Goal: Information Seeking & Learning: Learn about a topic

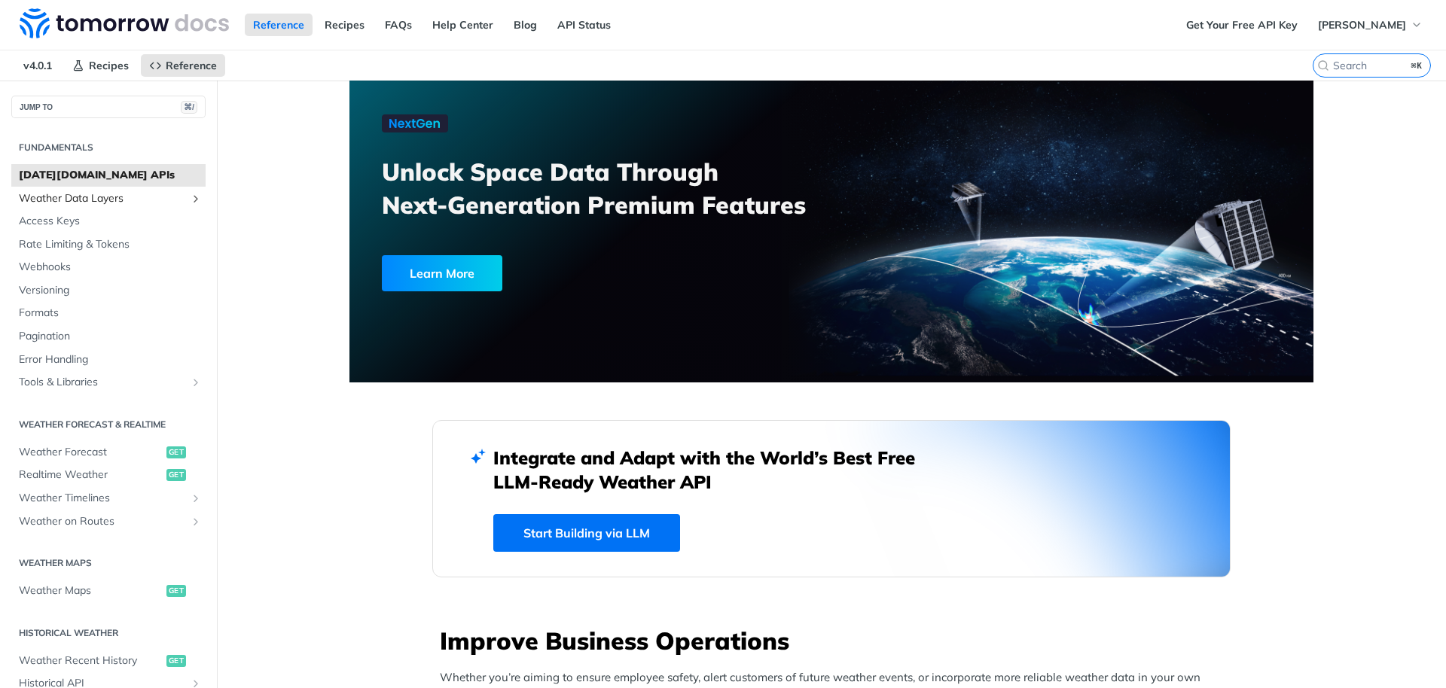
click at [170, 195] on span "Weather Data Layers" at bounding box center [102, 198] width 167 height 15
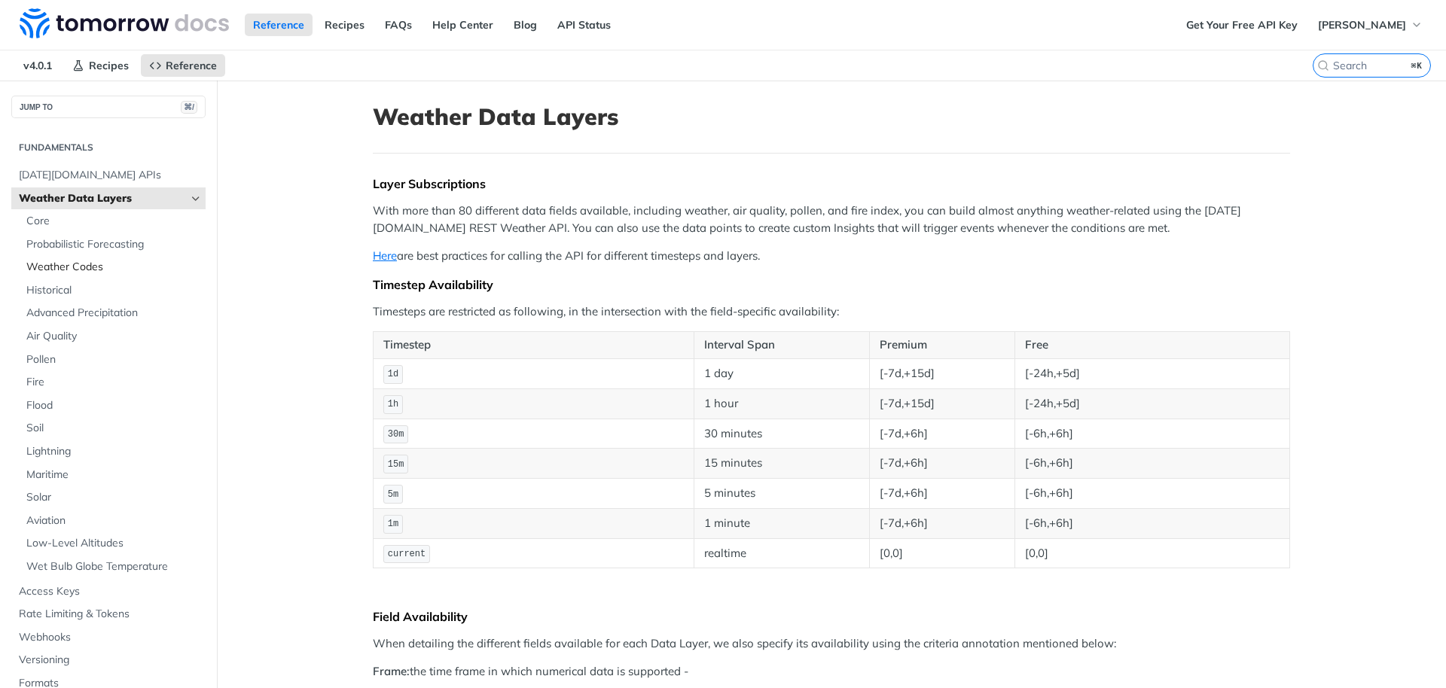
click at [157, 264] on span "Weather Codes" at bounding box center [113, 267] width 175 height 15
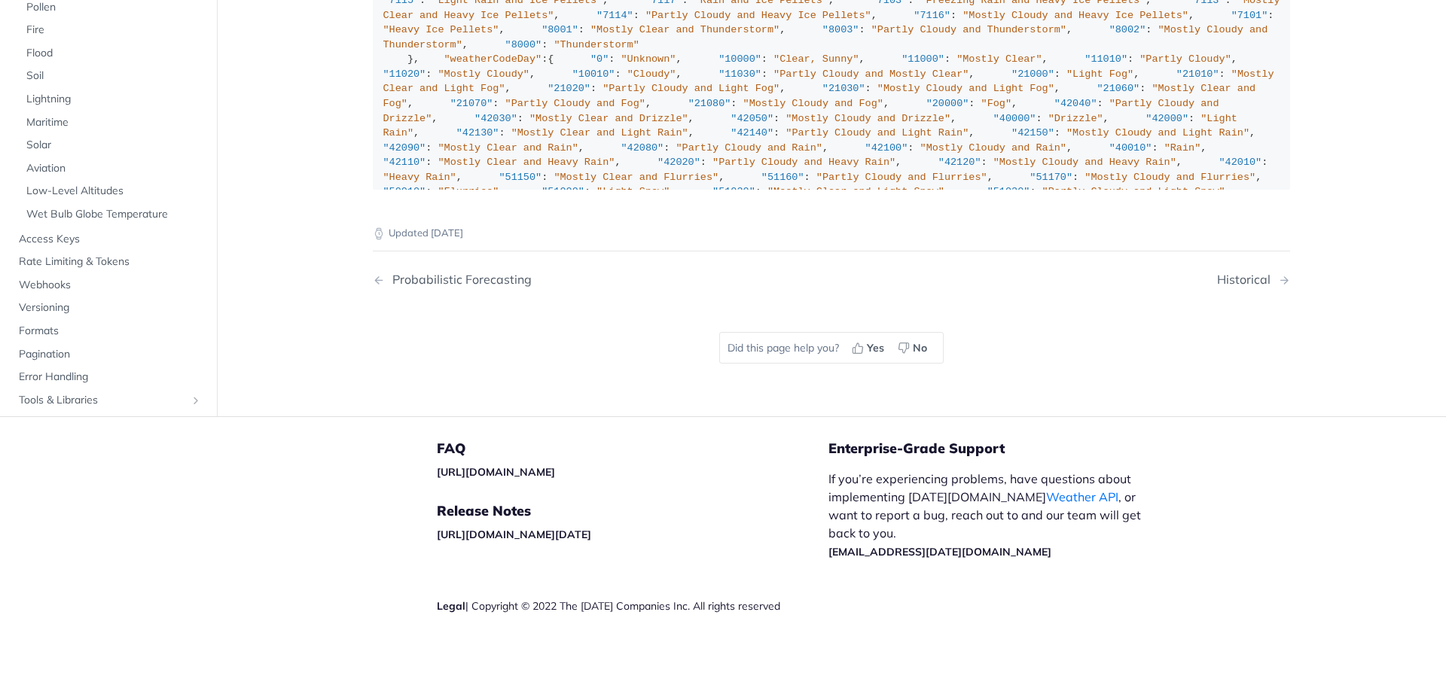
scroll to position [10946, 0]
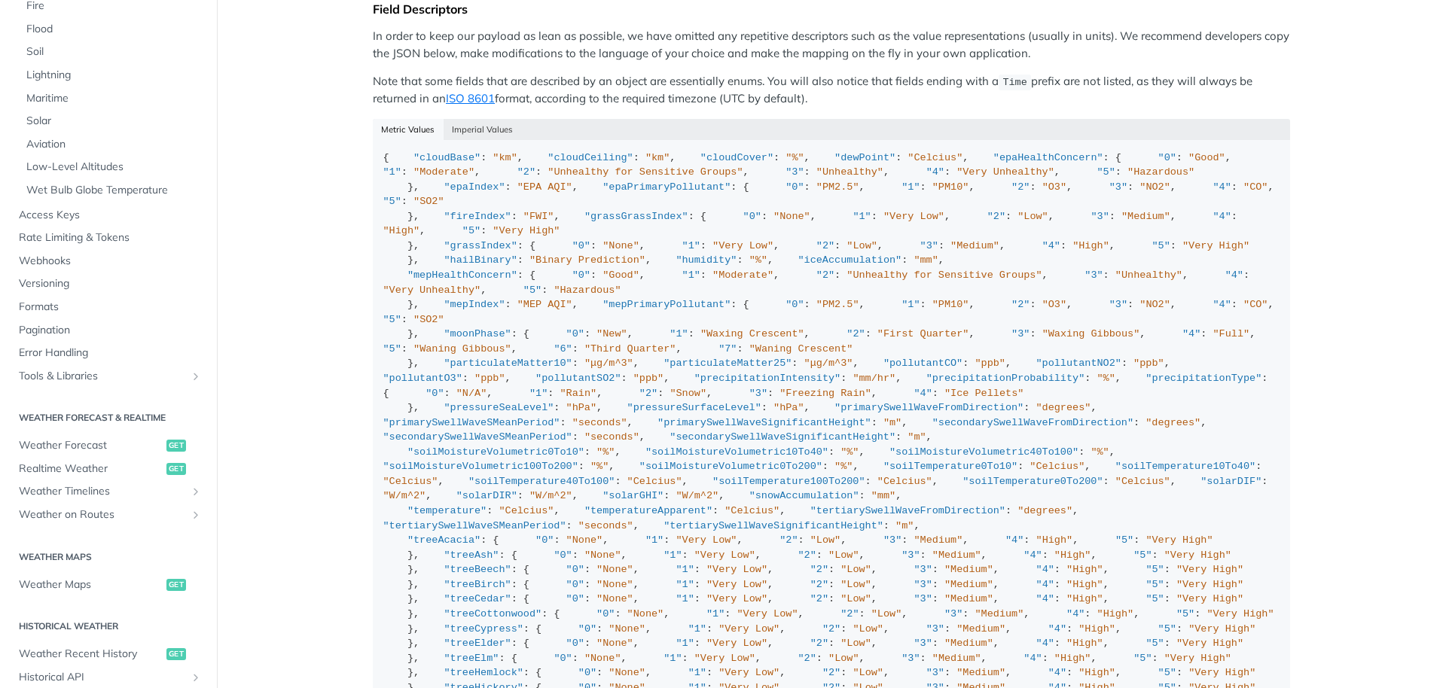
scroll to position [485, 0]
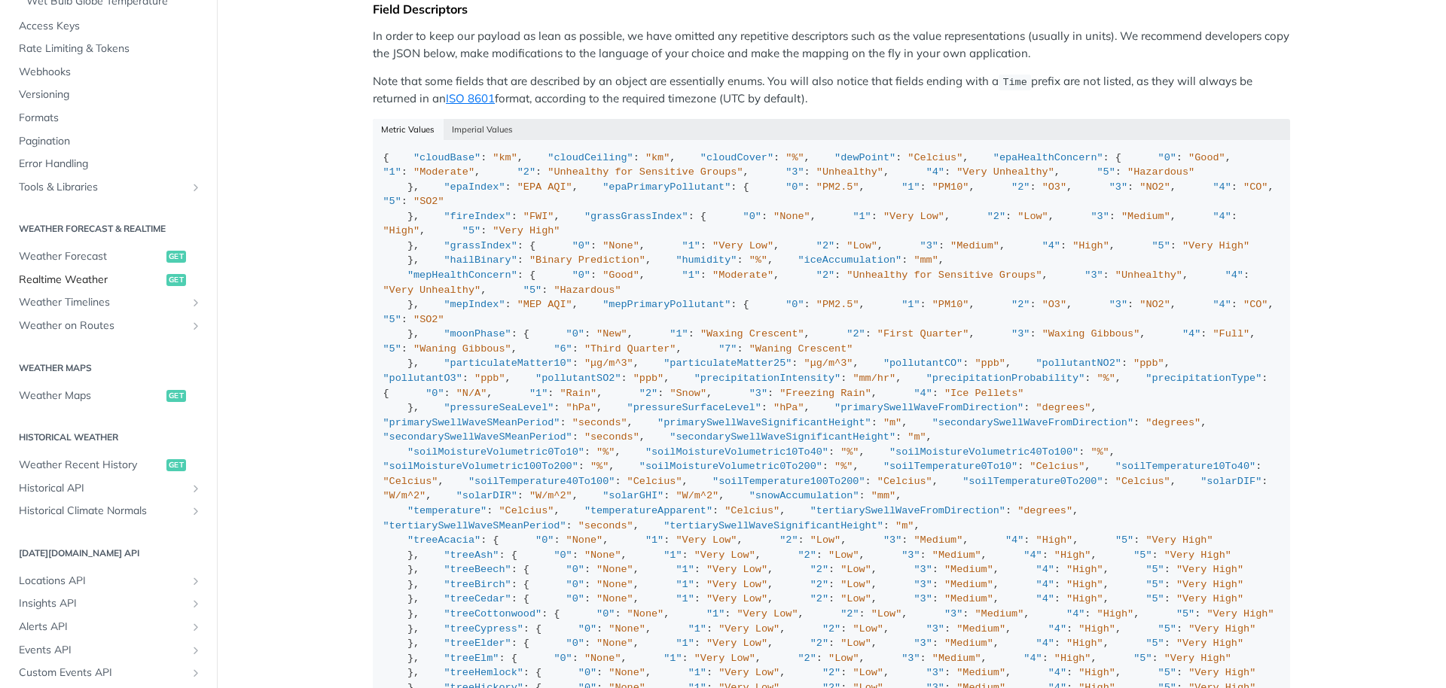
click at [94, 281] on span "Realtime Weather" at bounding box center [91, 280] width 144 height 15
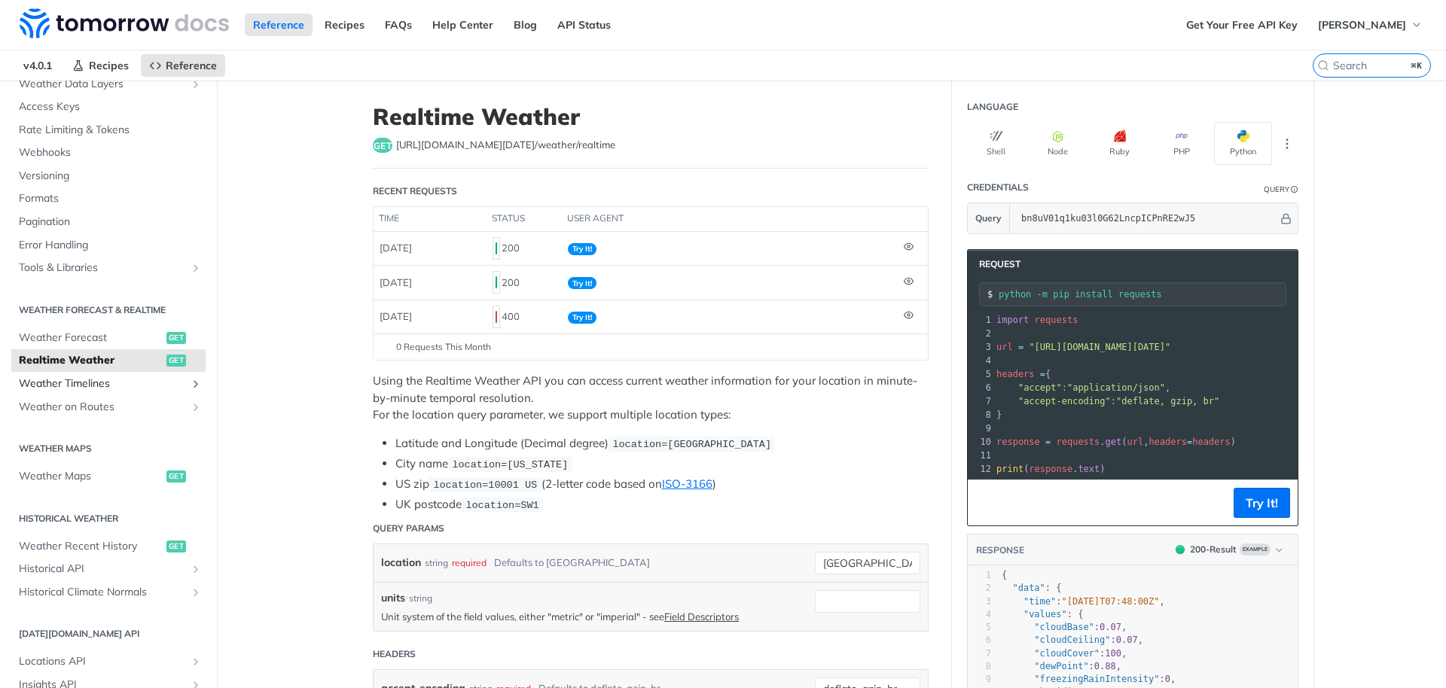
click at [190, 381] on icon "Show subpages for Weather Timelines" at bounding box center [196, 384] width 12 height 12
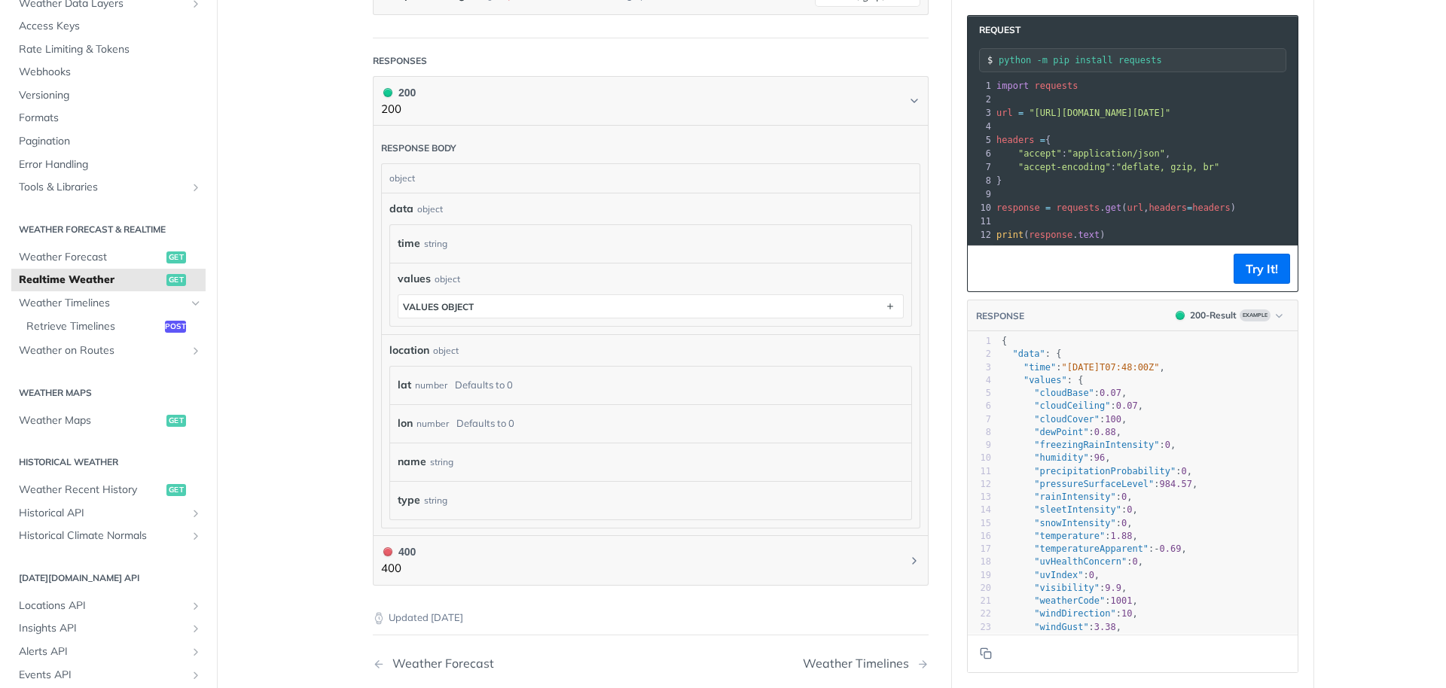
scroll to position [712, 0]
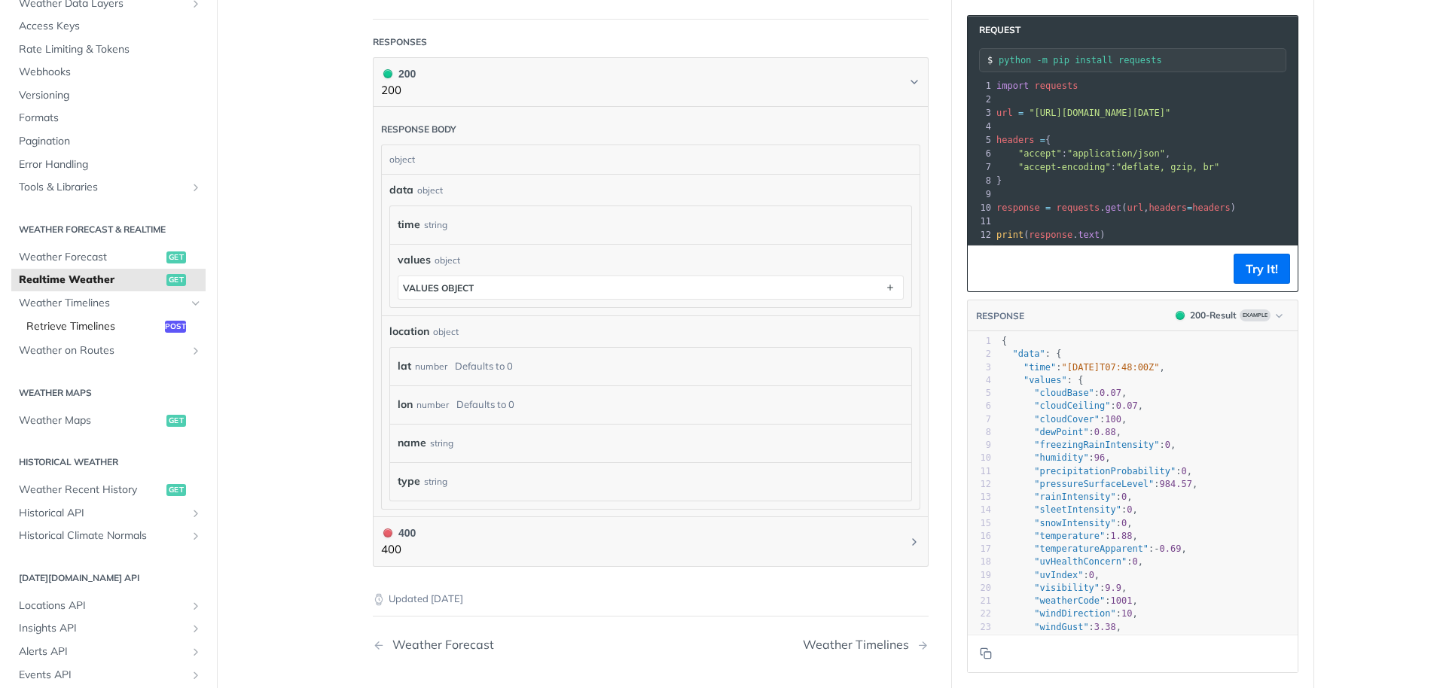
click at [136, 326] on span "Retrieve Timelines" at bounding box center [93, 326] width 135 height 15
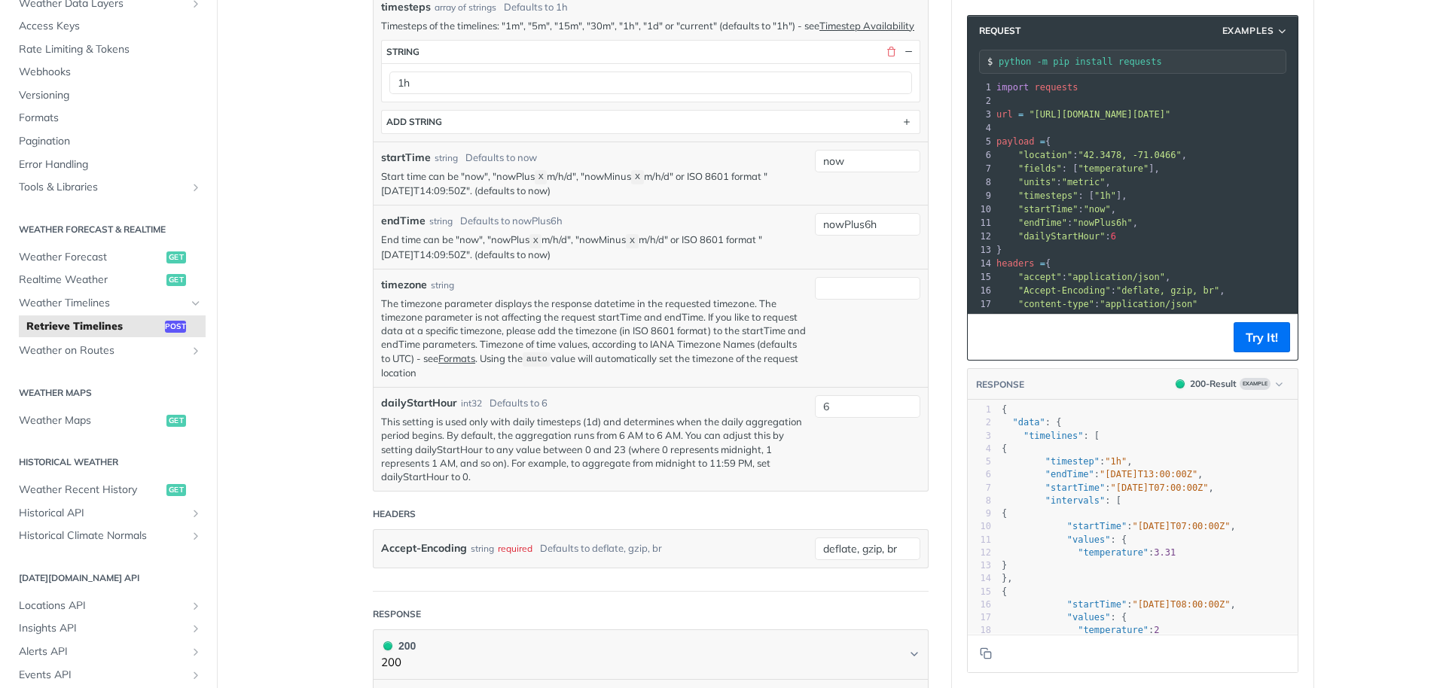
scroll to position [684, 0]
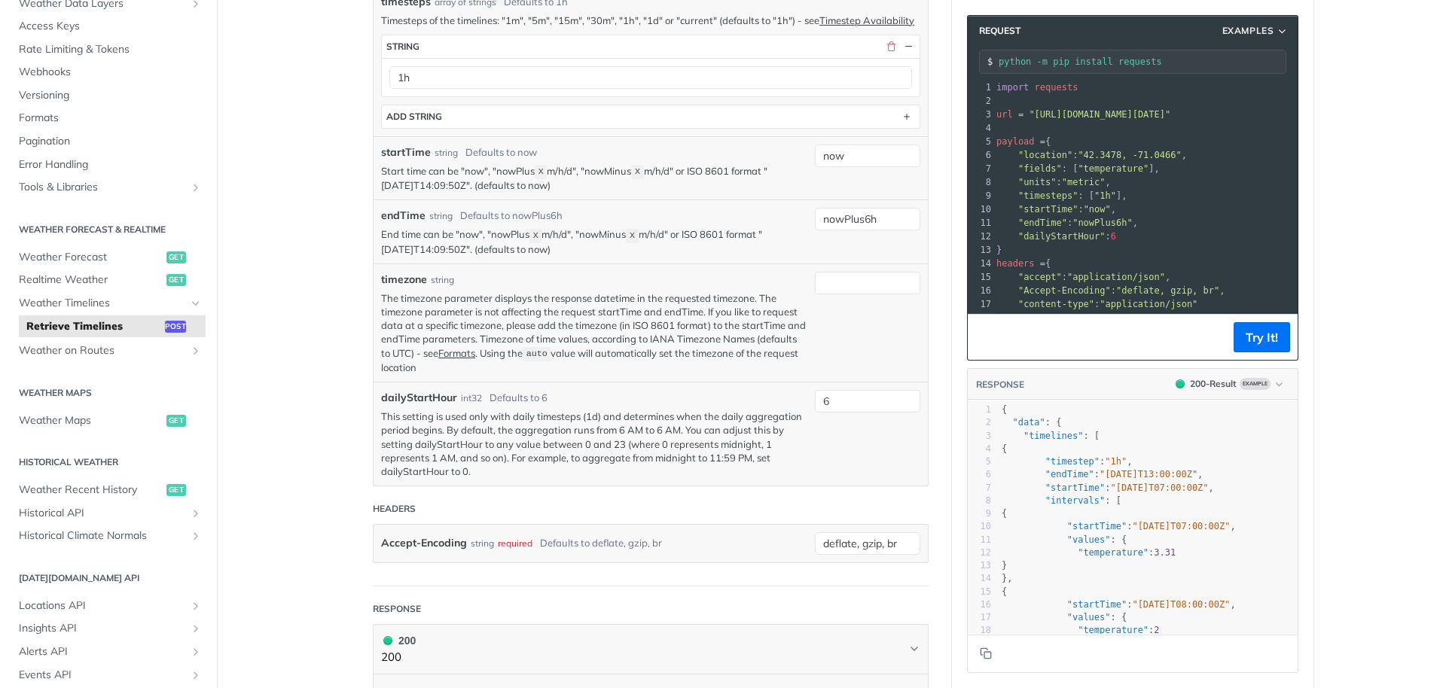
click at [771, 486] on div "dailyStartHour int32 Defaults to 6 This setting is used only with daily timeste…" at bounding box center [650, 434] width 554 height 104
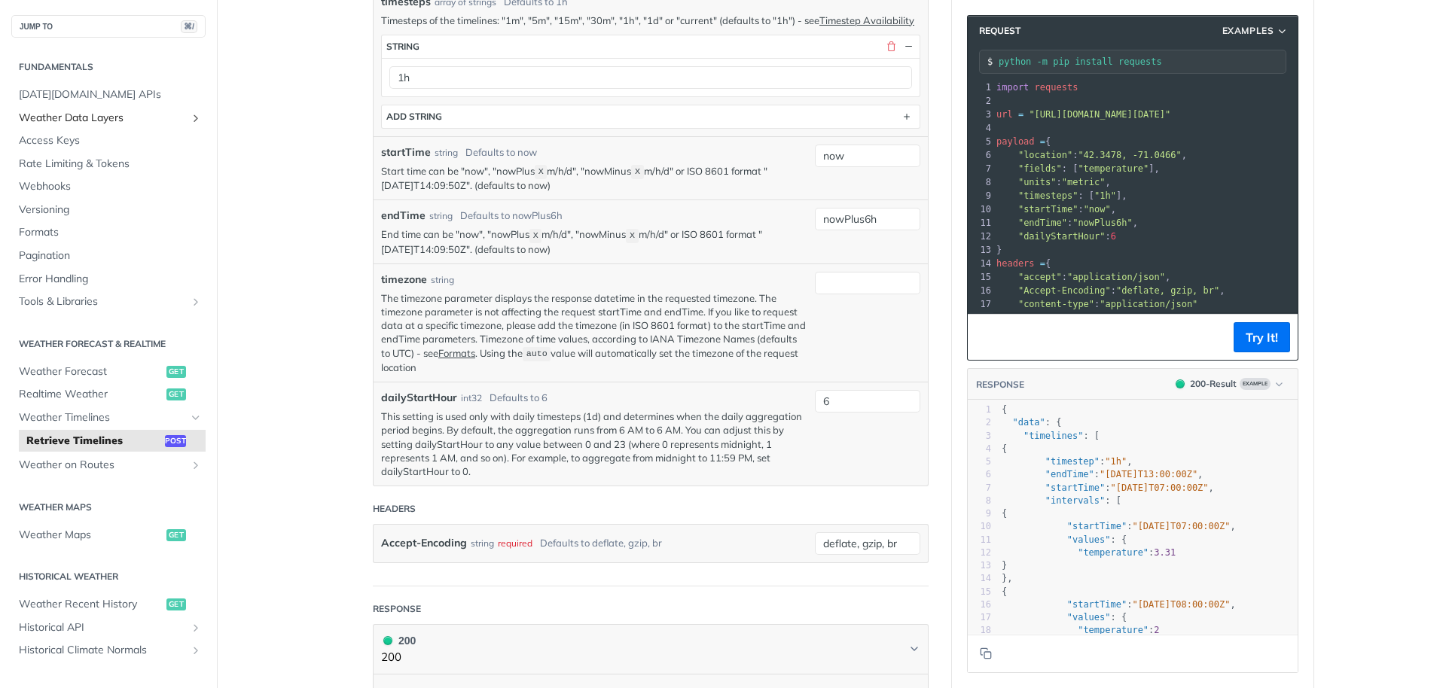
click at [136, 119] on span "Weather Data Layers" at bounding box center [102, 118] width 167 height 15
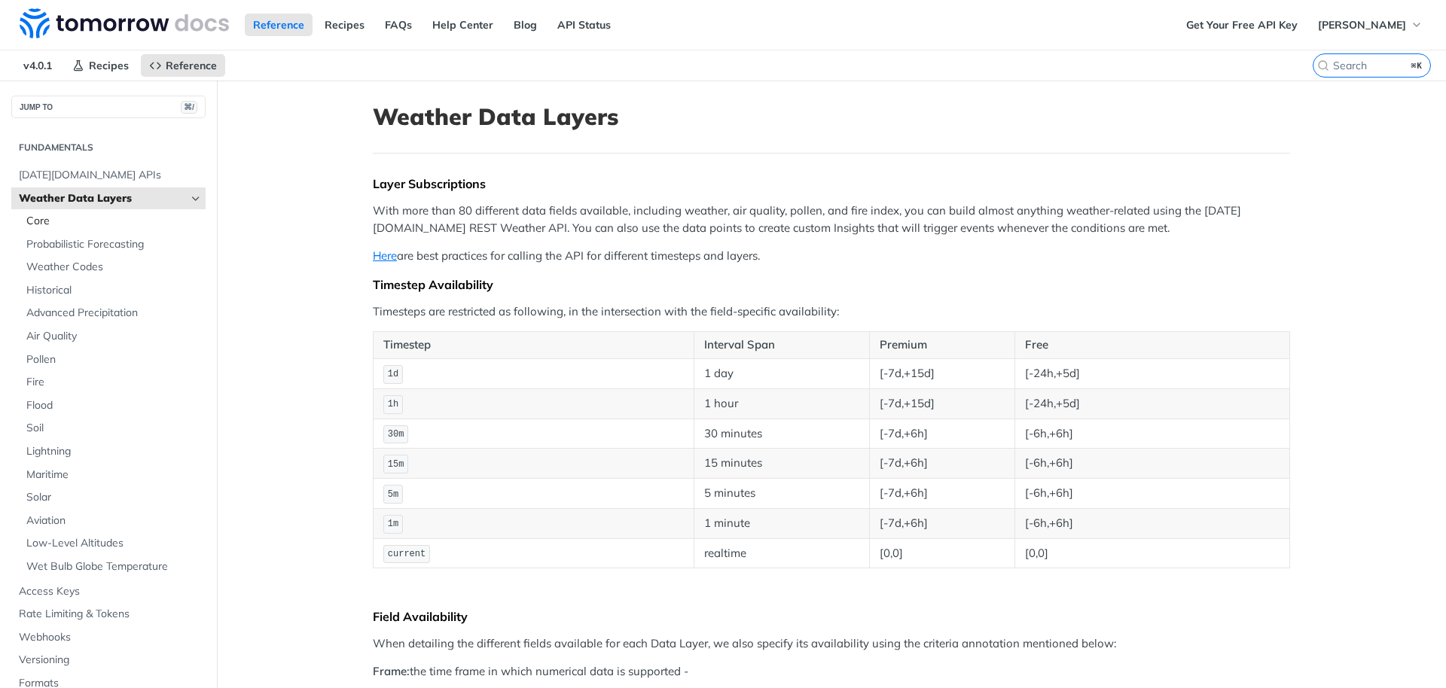
click at [130, 224] on span "Core" at bounding box center [113, 221] width 175 height 15
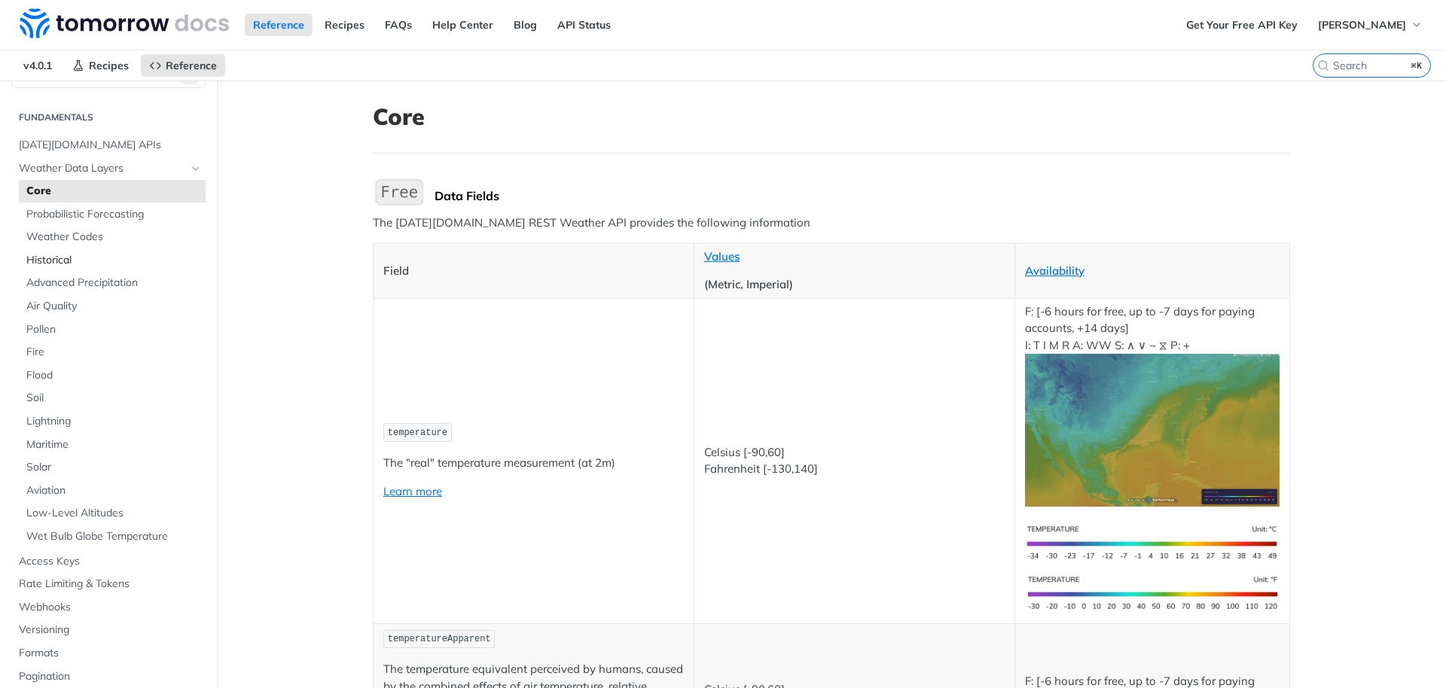
scroll to position [30, 0]
click at [121, 518] on span "Low-Level Altitudes" at bounding box center [113, 513] width 175 height 15
